Goal: Information Seeking & Learning: Learn about a topic

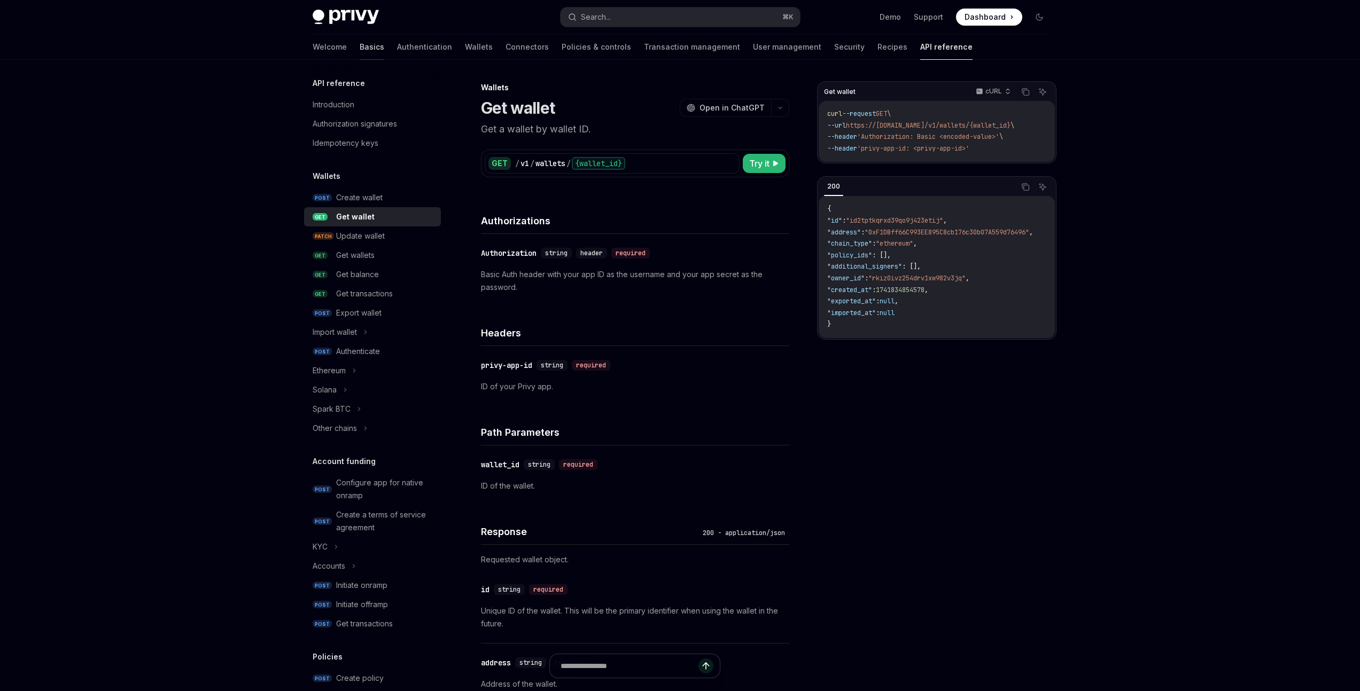
click at [360, 47] on link "Basics" at bounding box center [372, 47] width 25 height 26
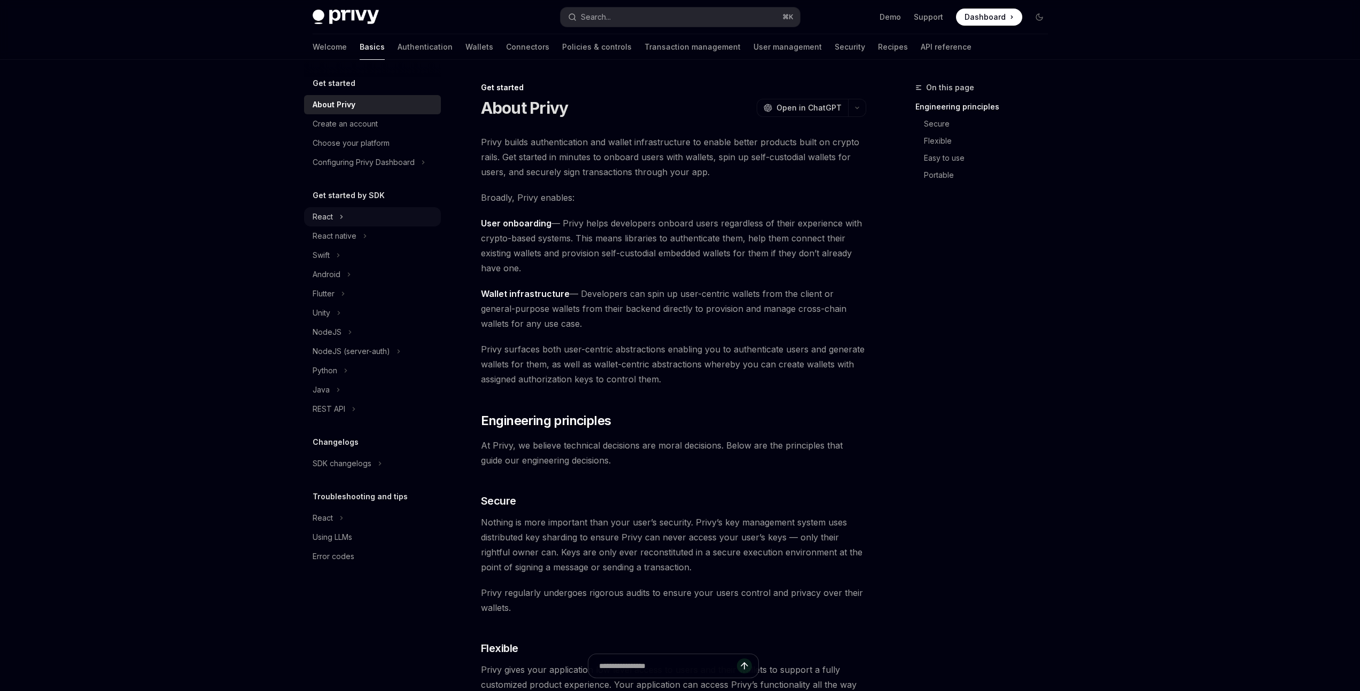
click at [334, 213] on div "React" at bounding box center [372, 216] width 137 height 19
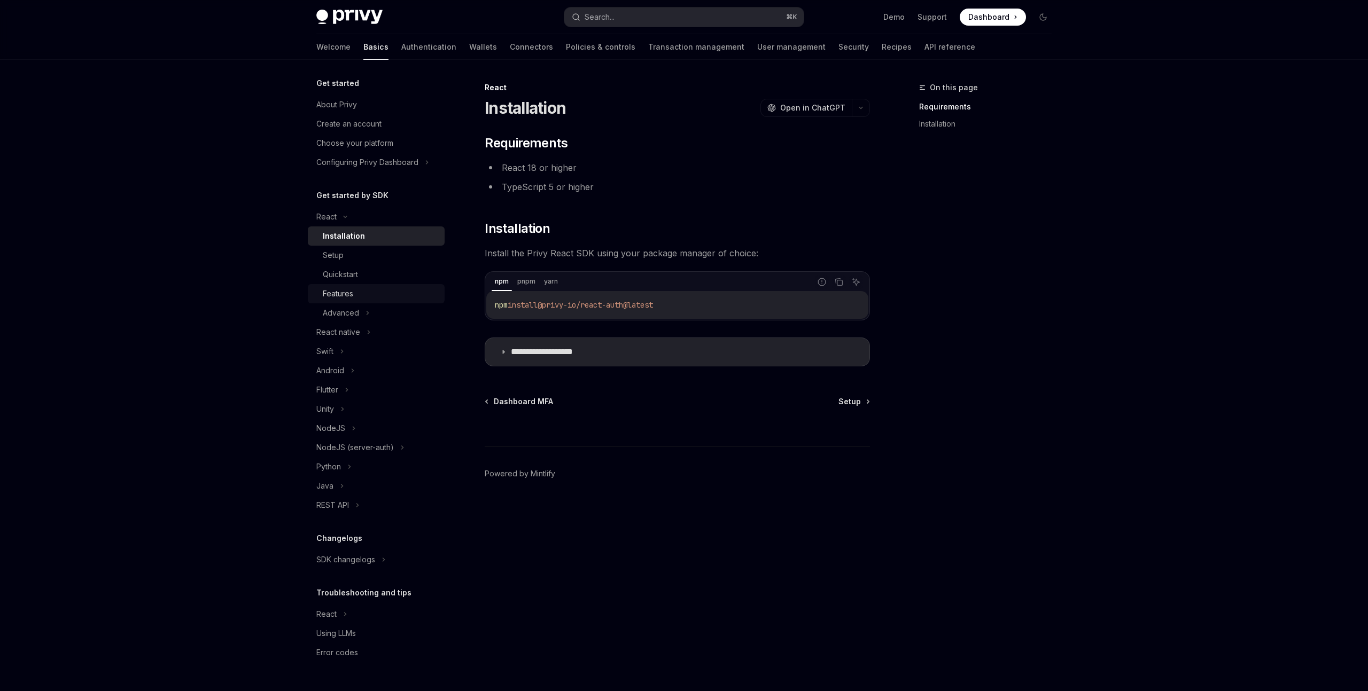
click at [344, 296] on div "Features" at bounding box center [338, 293] width 30 height 13
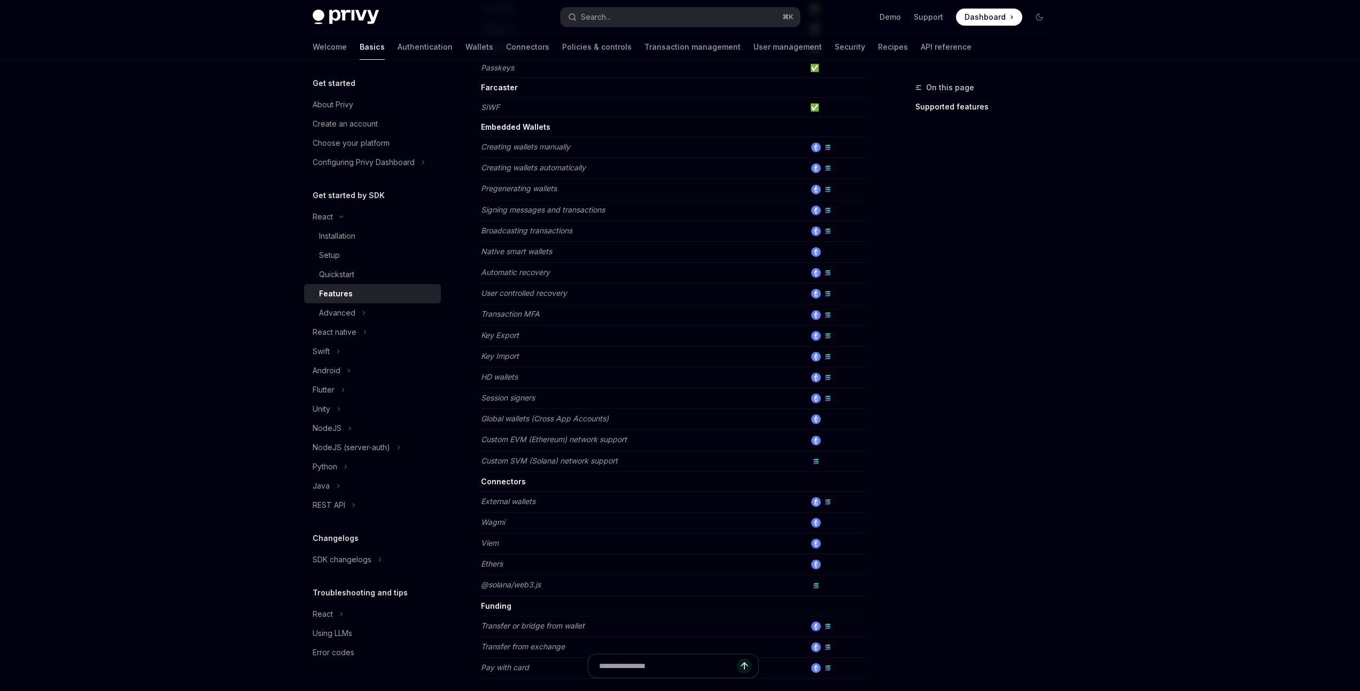
scroll to position [459, 0]
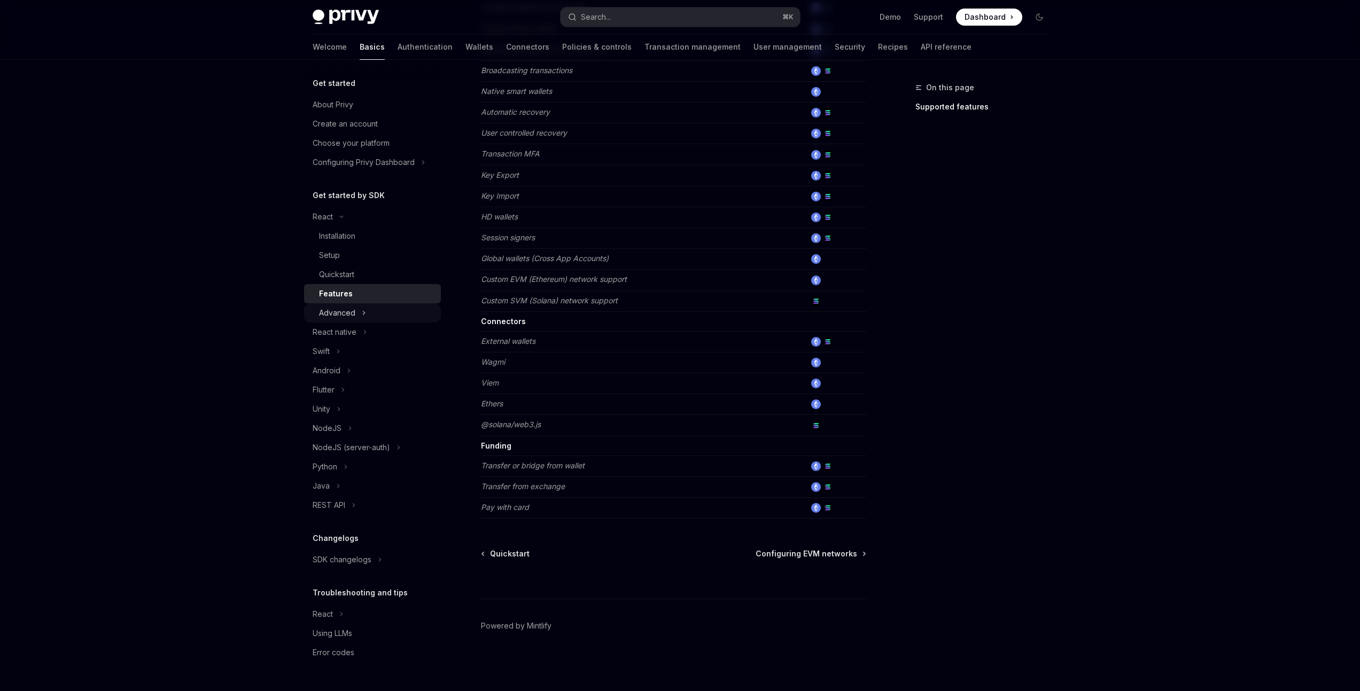
click at [353, 313] on div "Advanced" at bounding box center [337, 313] width 36 height 13
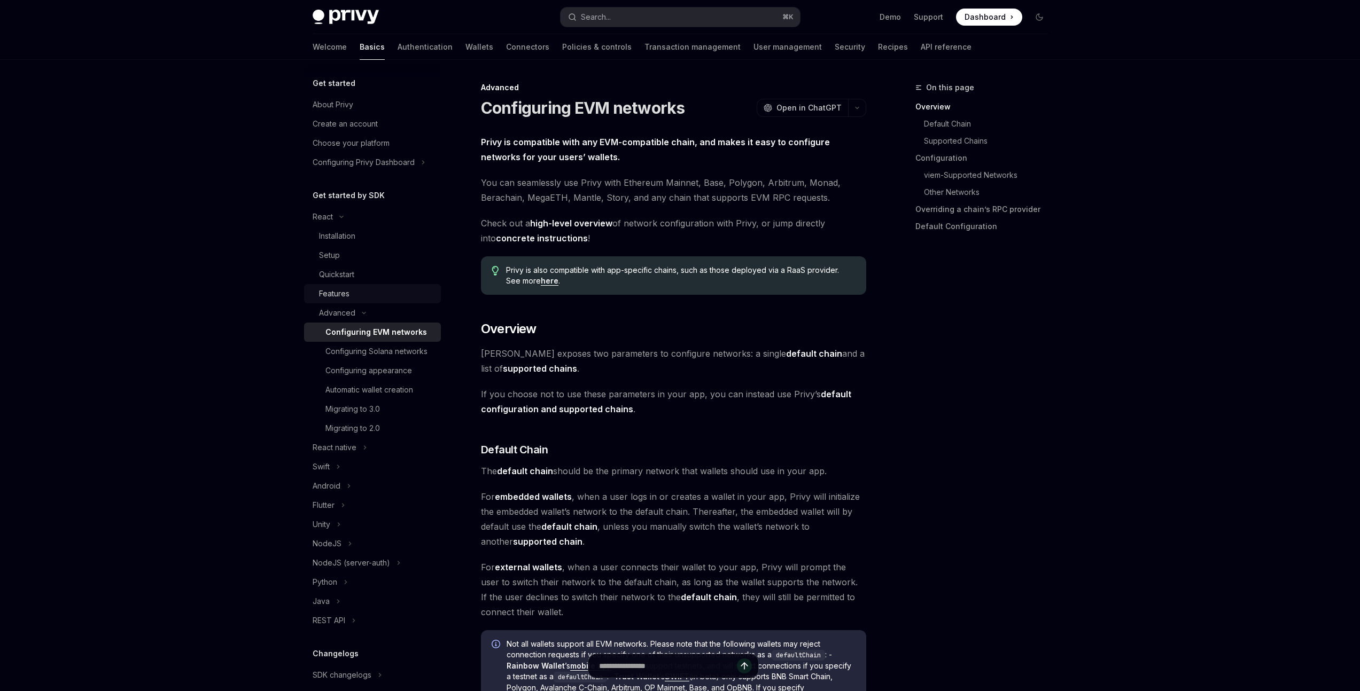
click at [345, 291] on div "Features" at bounding box center [334, 293] width 30 height 13
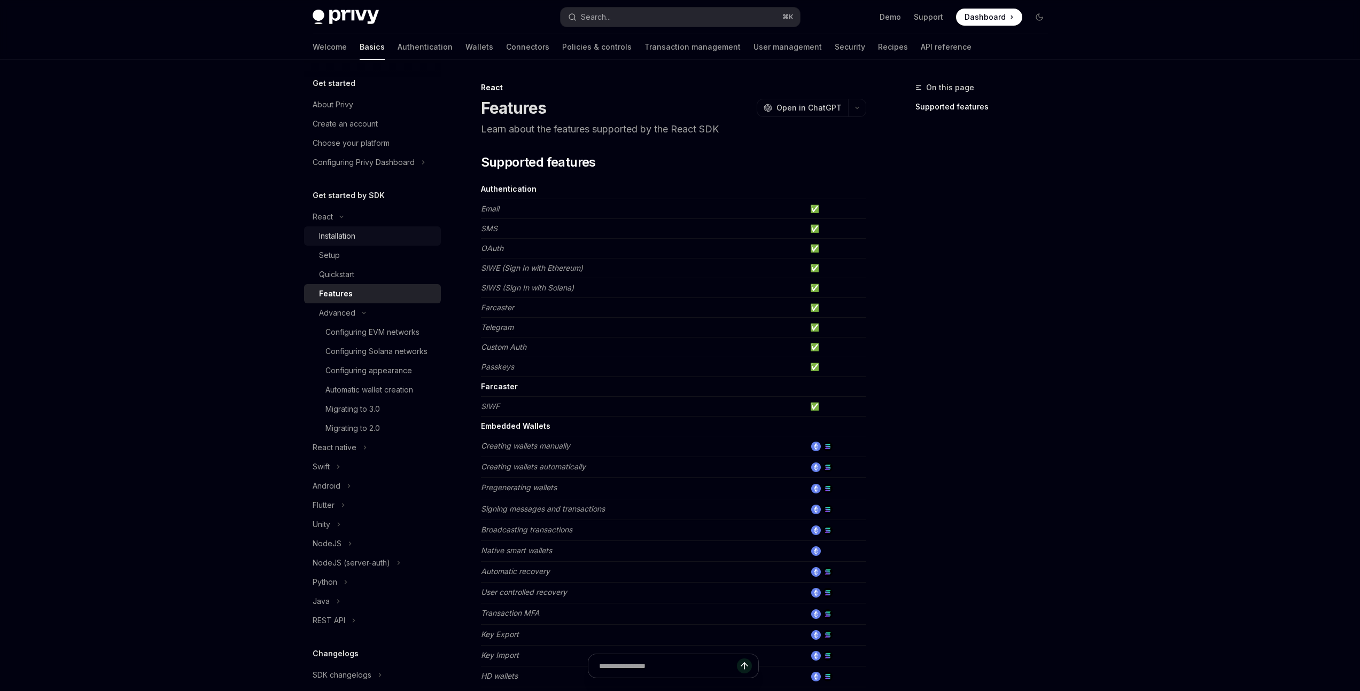
click at [343, 235] on div "Installation" at bounding box center [337, 236] width 36 height 13
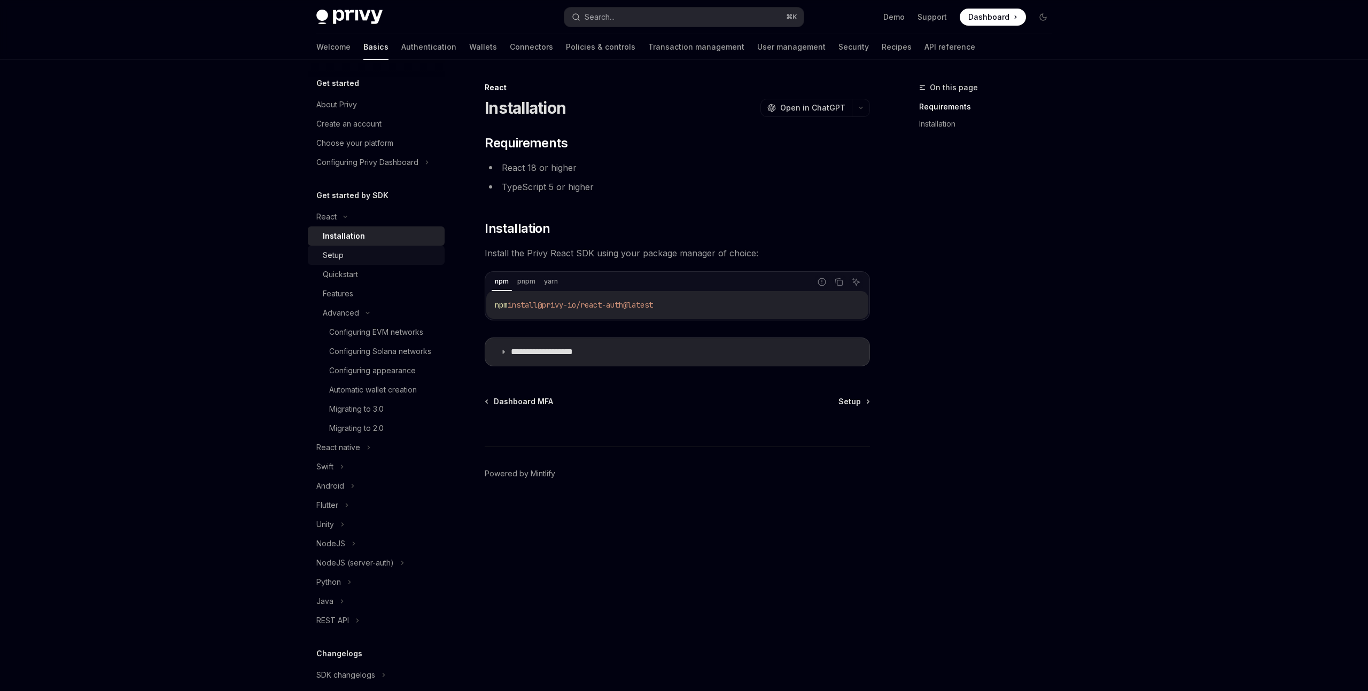
click at [364, 260] on div "Setup" at bounding box center [380, 255] width 115 height 13
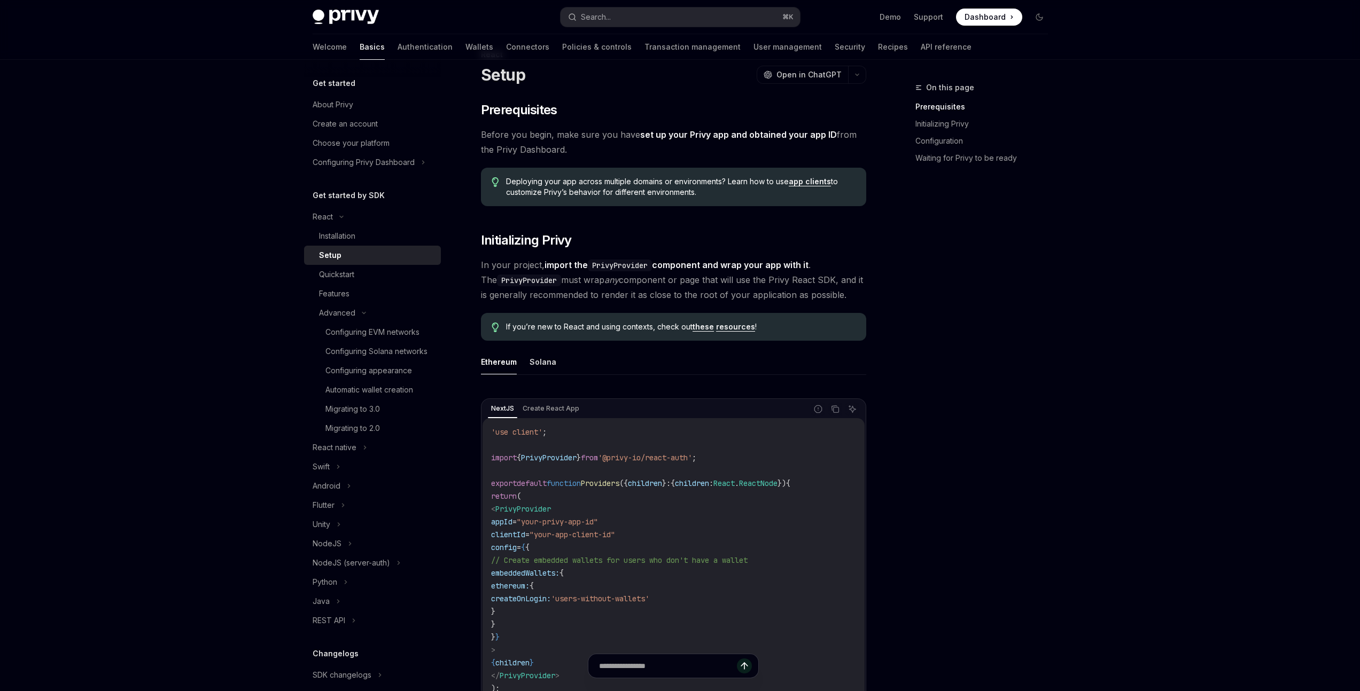
scroll to position [40, 0]
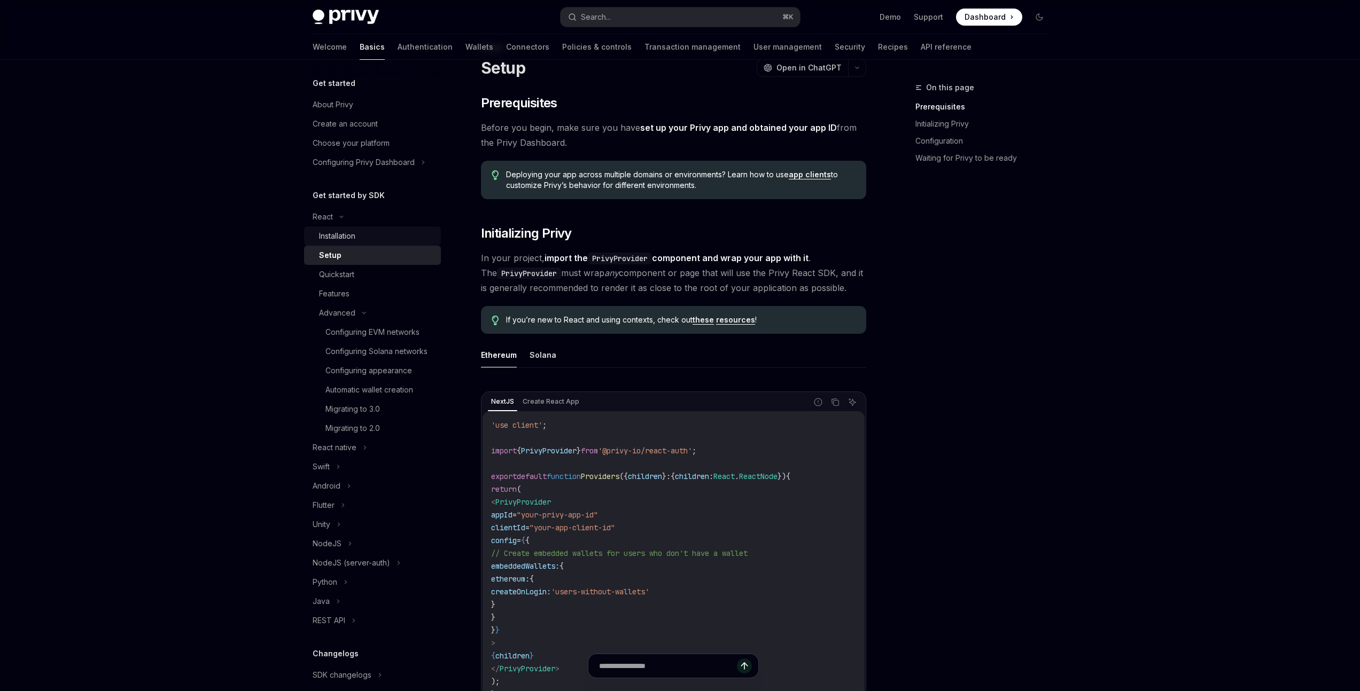
click at [344, 235] on div "Installation" at bounding box center [337, 236] width 36 height 13
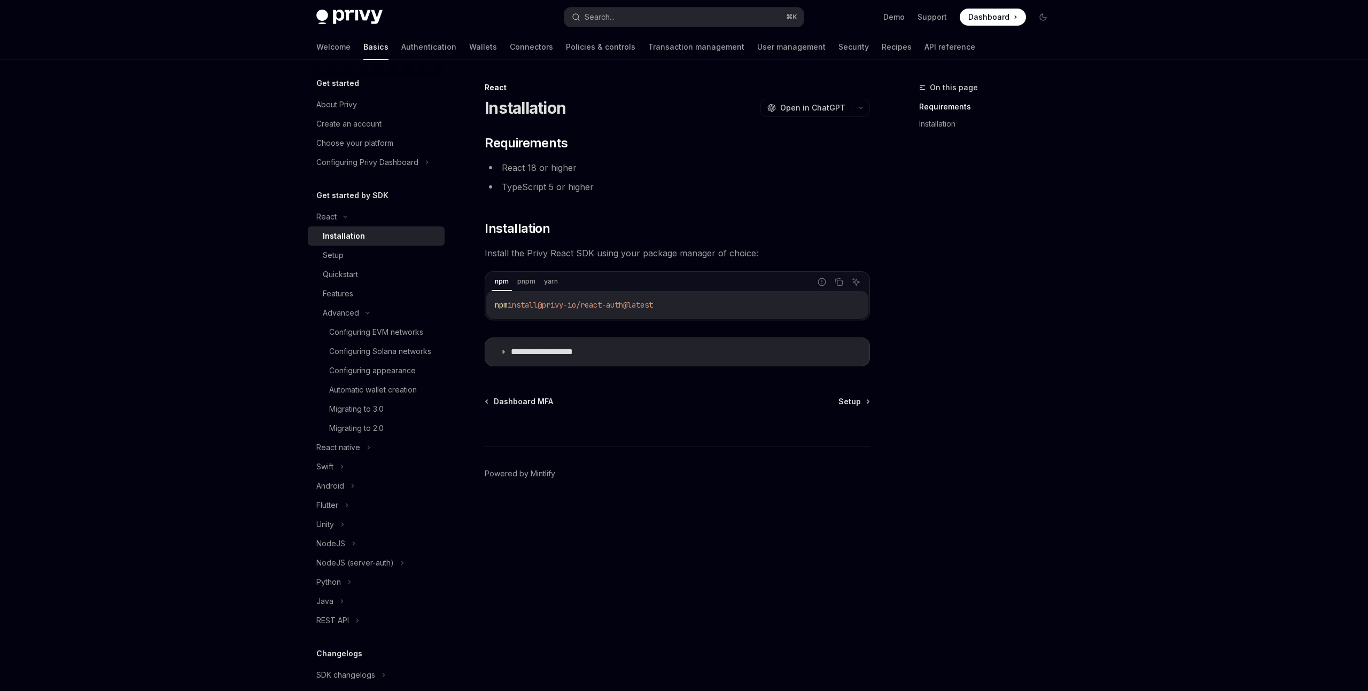
click at [535, 186] on li "TypeScript 5 or higher" at bounding box center [677, 187] width 385 height 15
click at [715, 218] on div "**********" at bounding box center [677, 251] width 385 height 232
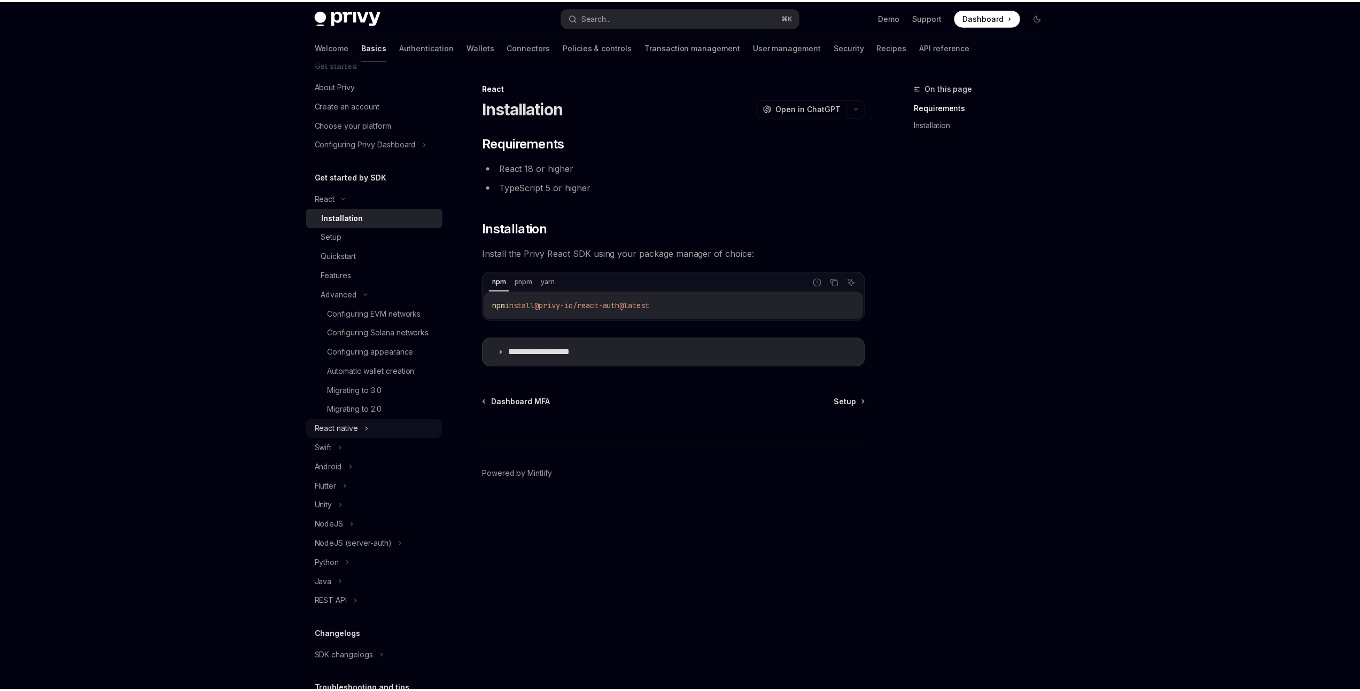
scroll to position [29, 0]
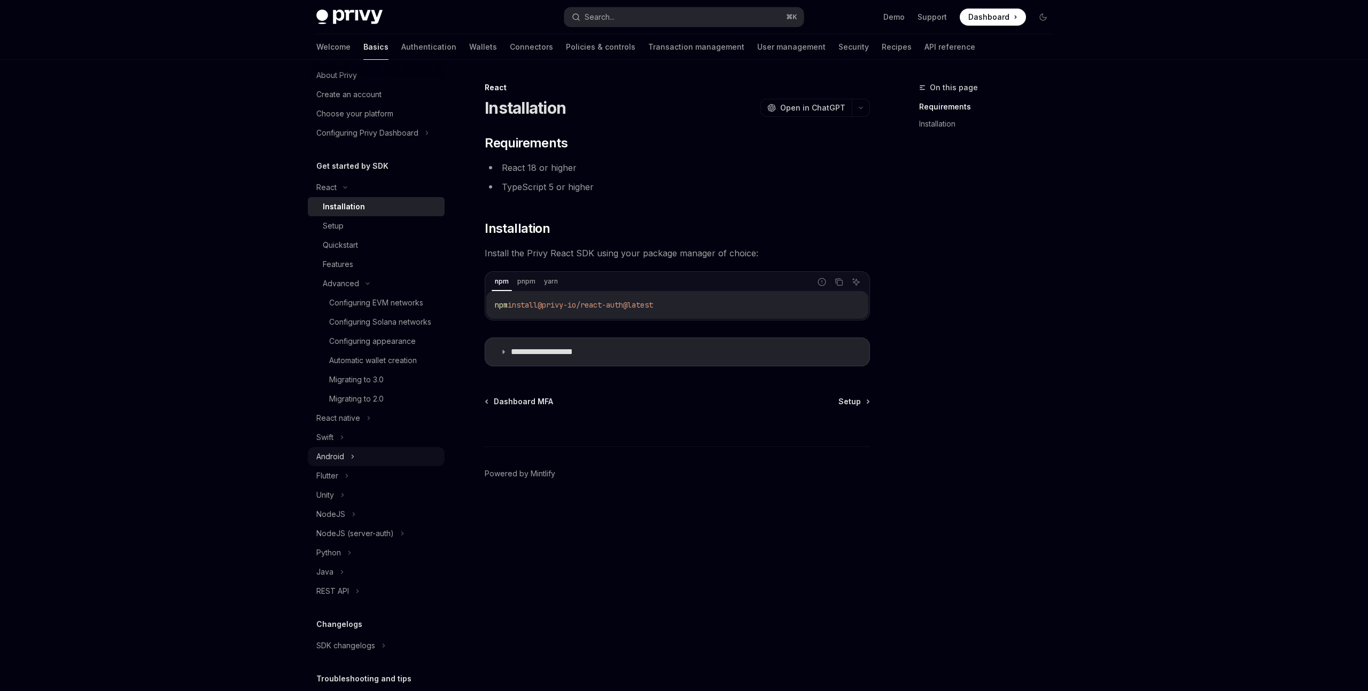
click at [342, 463] on div "Android" at bounding box center [330, 456] width 28 height 13
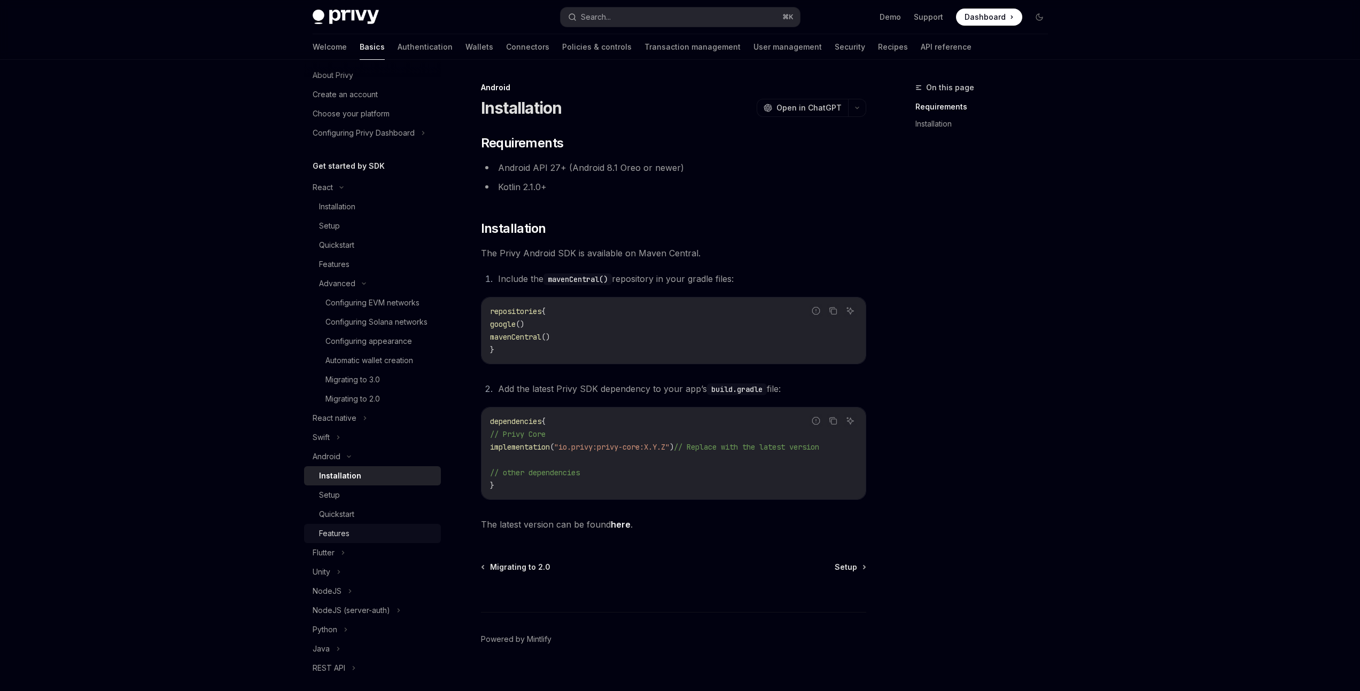
click at [338, 540] on div "Features" at bounding box center [334, 533] width 30 height 13
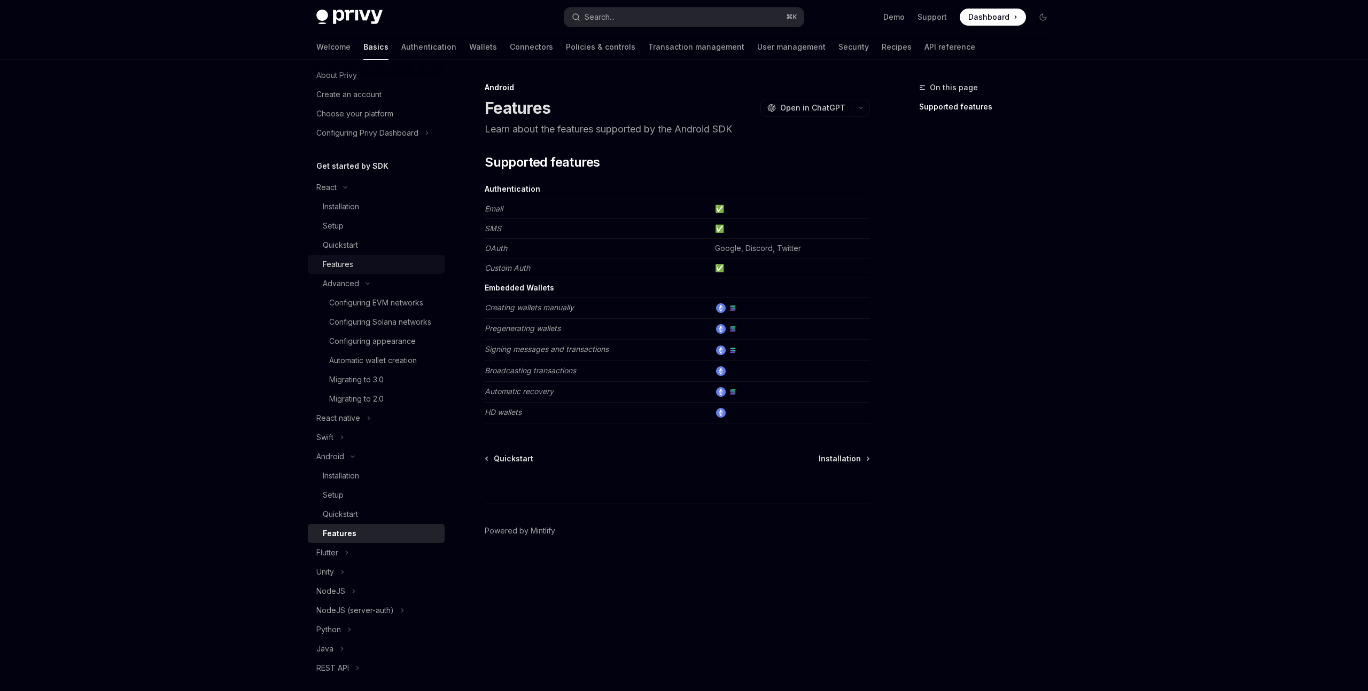
click at [345, 270] on div "Features" at bounding box center [338, 264] width 30 height 13
type textarea "*"
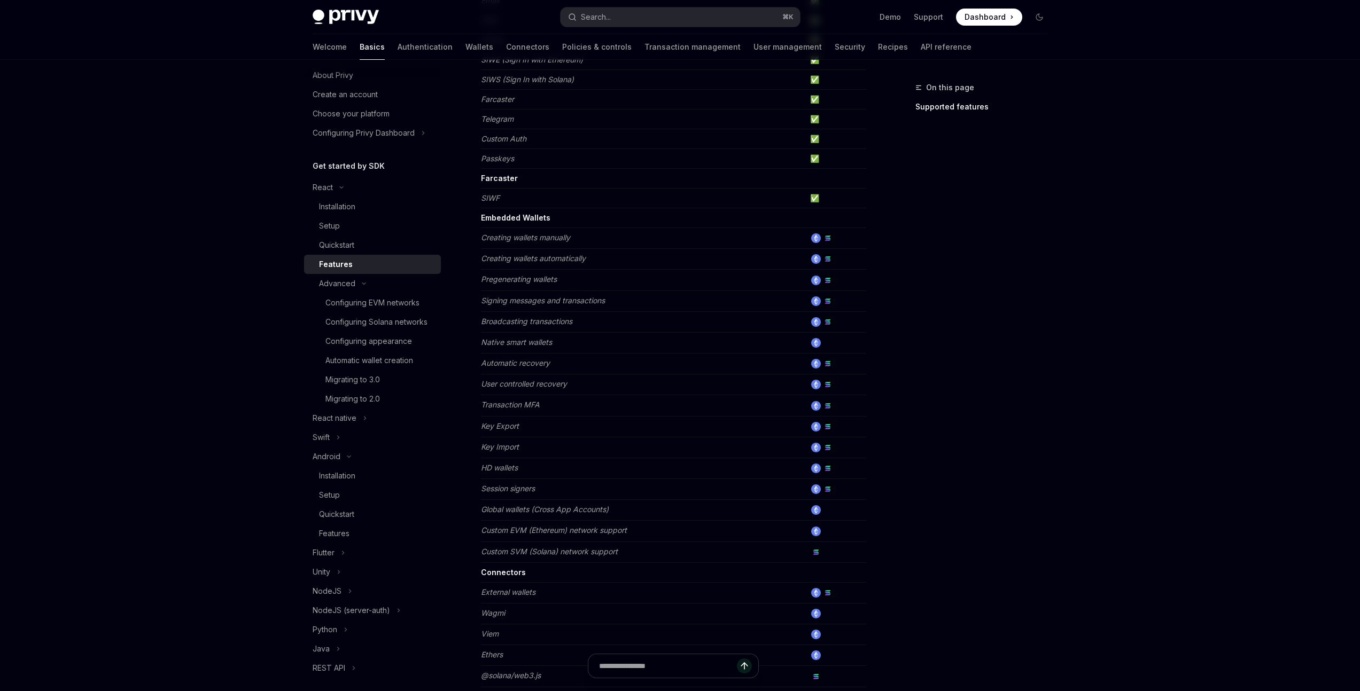
scroll to position [317, 0]
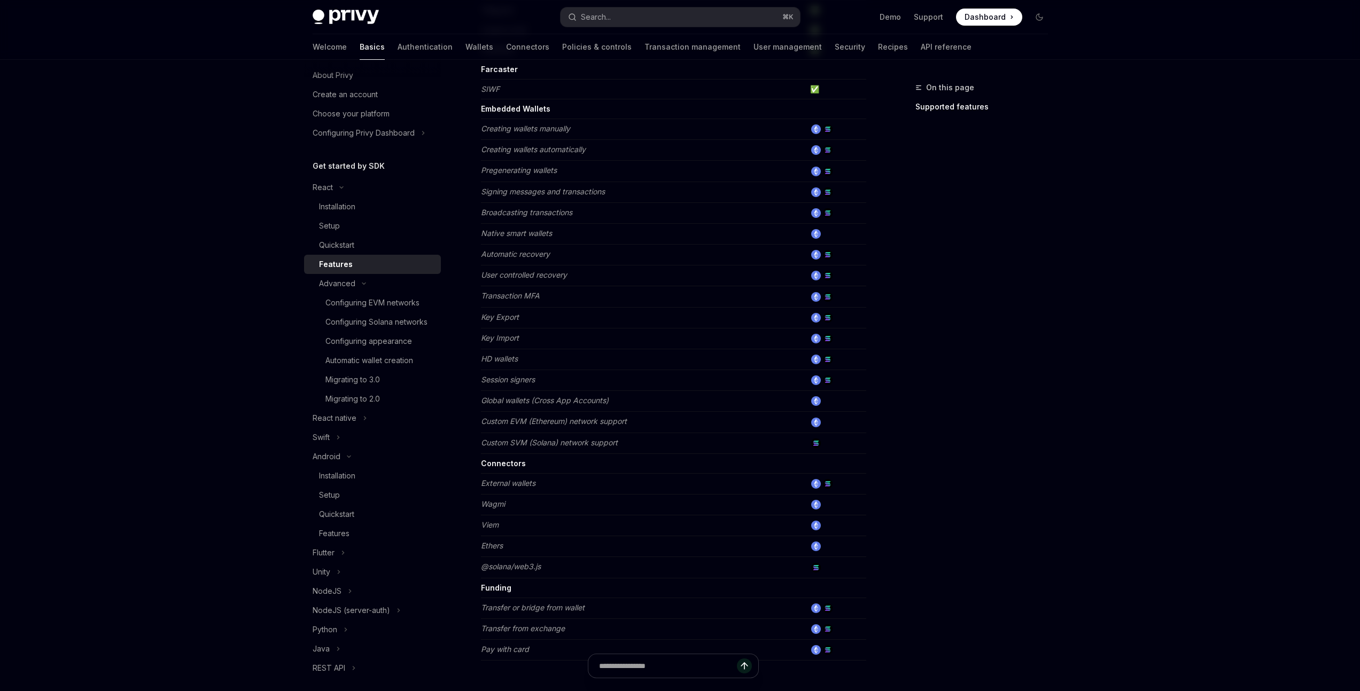
click at [500, 465] on strong "Connectors" at bounding box center [503, 463] width 45 height 9
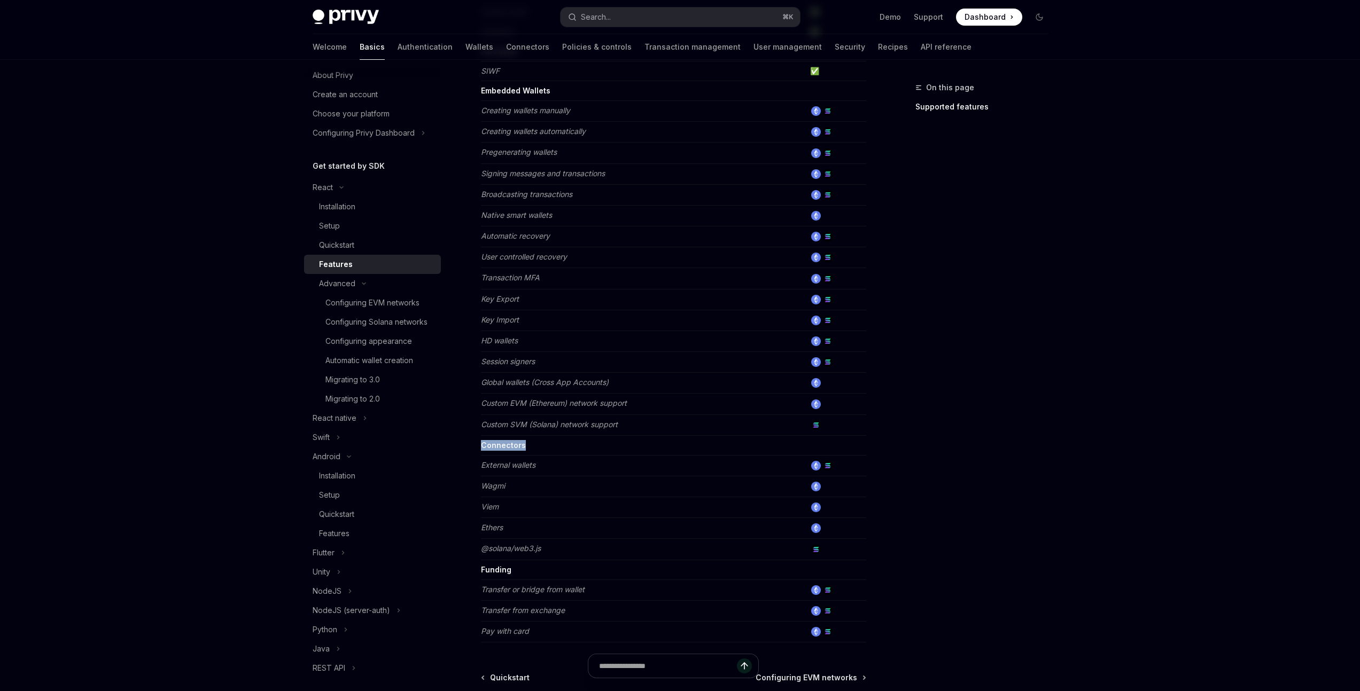
scroll to position [352, 0]
